Goal: Use online tool/utility: Utilize a website feature to perform a specific function

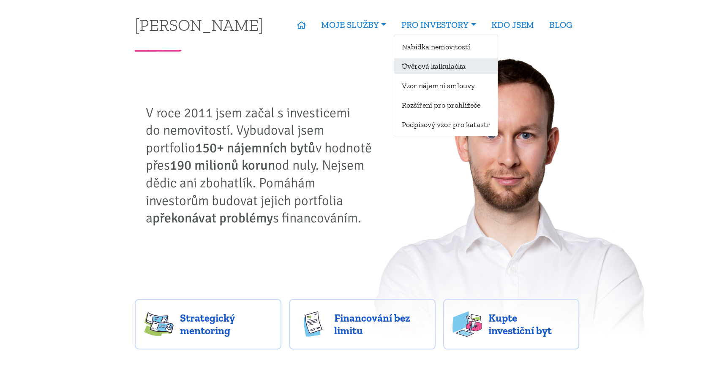
click at [437, 62] on link "Úvěrová kalkulačka" at bounding box center [445, 66] width 103 height 16
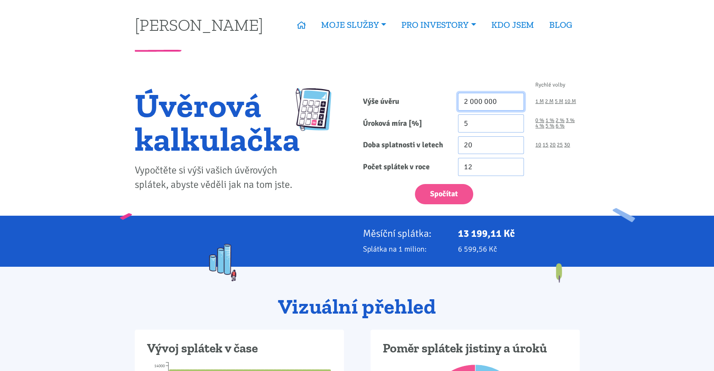
drag, startPoint x: 502, startPoint y: 100, endPoint x: 448, endPoint y: 99, distance: 54.5
click at [448, 99] on div "Výše úvěru 2 000 000 1 M 2 M 5 M 10 M" at bounding box center [471, 102] width 228 height 18
type input "9 500 000"
click at [559, 128] on link "6 %" at bounding box center [559, 125] width 9 height 5
type input "6"
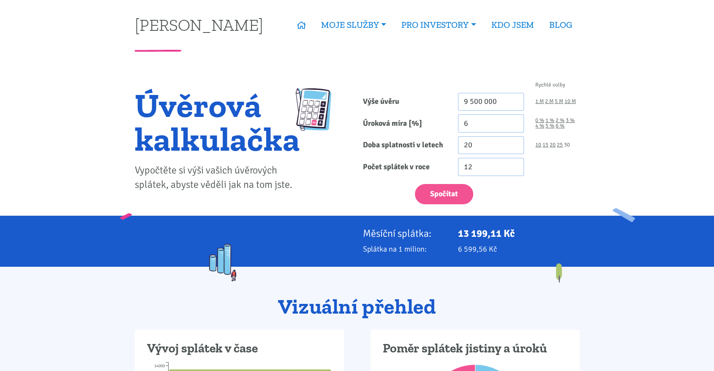
click at [567, 143] on link "30" at bounding box center [567, 144] width 6 height 5
type input "30"
click at [459, 188] on button "Spočítat" at bounding box center [444, 194] width 58 height 21
type input "9500000"
